Goal: Find specific page/section: Find specific page/section

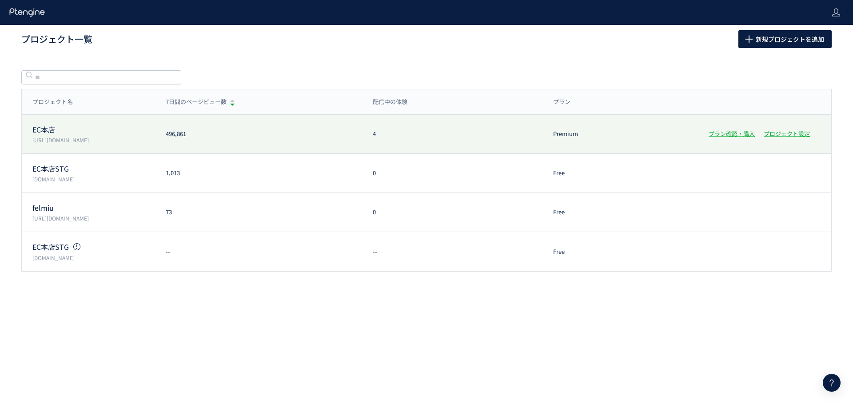
click at [44, 140] on p "[URL][DOMAIN_NAME]" at bounding box center [93, 140] width 123 height 8
click at [37, 136] on p "[URL][DOMAIN_NAME]" at bounding box center [93, 140] width 123 height 8
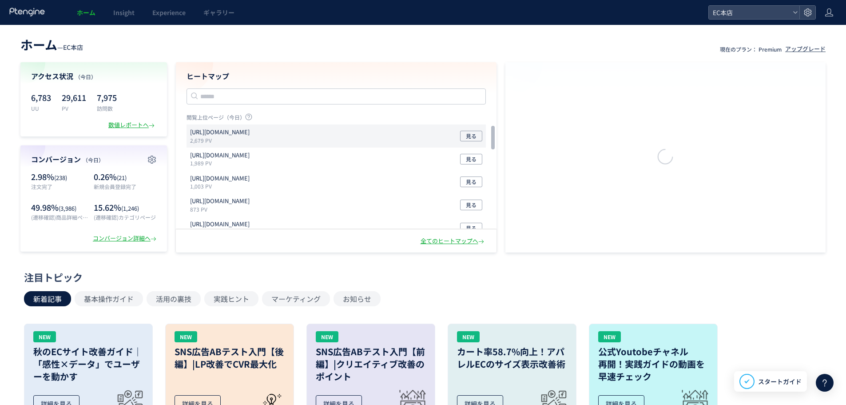
click at [209, 135] on p "[URL][DOMAIN_NAME]" at bounding box center [220, 132] width 60 height 8
